Goal: Find specific page/section: Find specific page/section

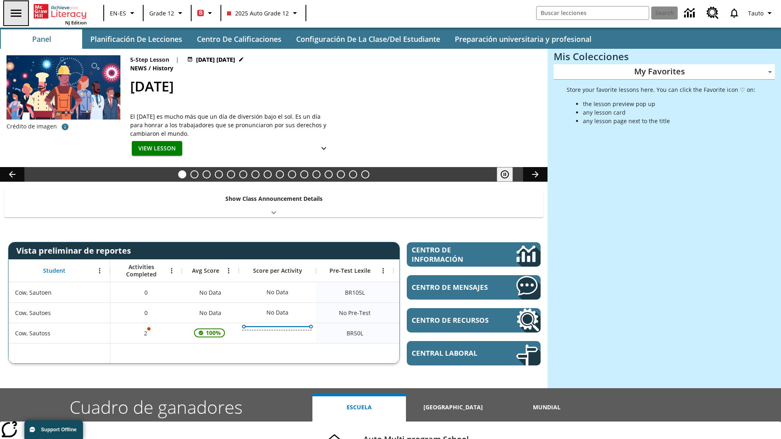
click at [15, 13] on icon "Abrir el menú lateral" at bounding box center [16, 12] width 11 height 7
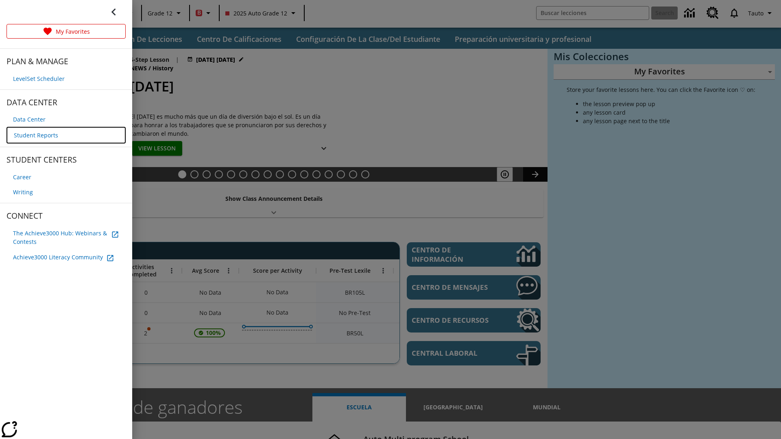
click at [35, 134] on span "Student Reports" at bounding box center [36, 135] width 44 height 9
